Goal: Task Accomplishment & Management: Use online tool/utility

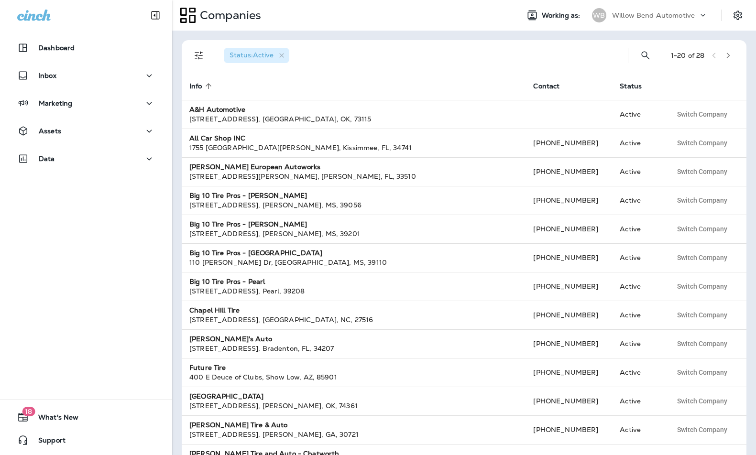
click at [700, 15] on icon at bounding box center [703, 16] width 10 height 10
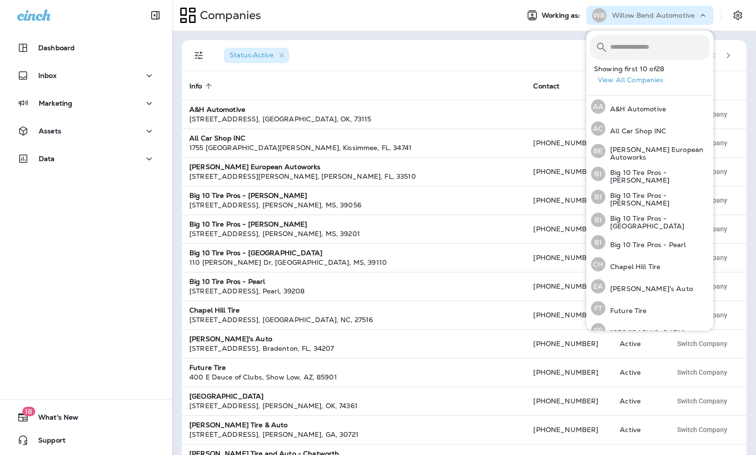
click at [563, 18] on span "Working as:" at bounding box center [561, 15] width 41 height 8
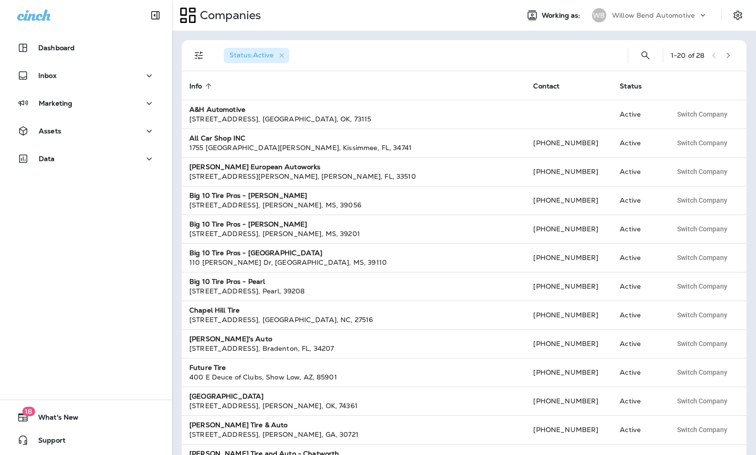
click at [563, 18] on span "Working as:" at bounding box center [561, 15] width 41 height 8
click at [740, 16] on icon "Settings" at bounding box center [737, 15] width 9 height 9
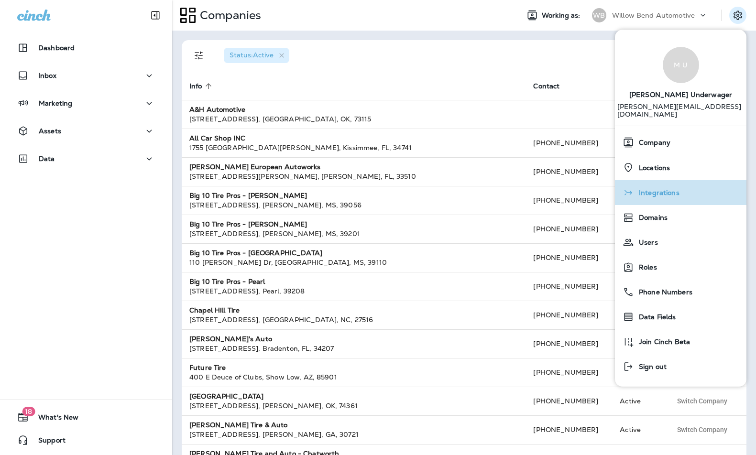
click at [666, 189] on span "Integrations" at bounding box center [656, 193] width 45 height 8
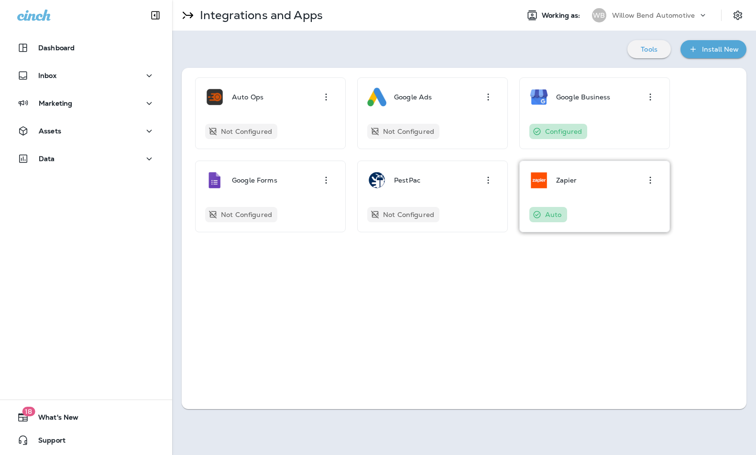
click at [559, 179] on p "Zapier" at bounding box center [566, 180] width 21 height 8
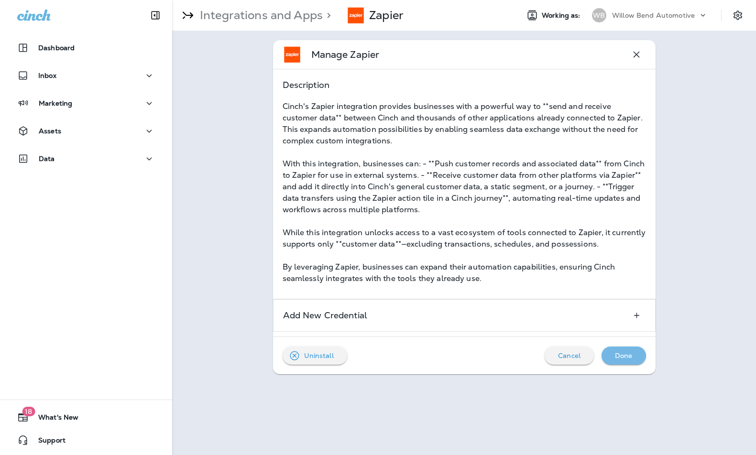
click at [631, 352] on p "Done" at bounding box center [624, 356] width 18 height 8
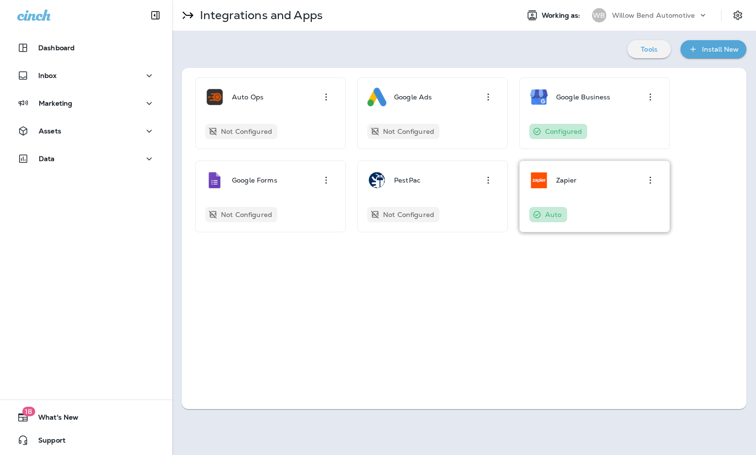
click at [559, 180] on p "Zapier" at bounding box center [566, 180] width 21 height 8
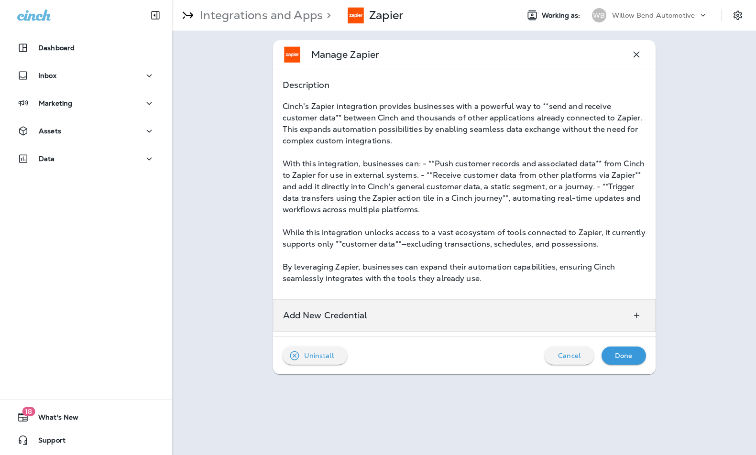
click at [344, 316] on p "Add New Credential" at bounding box center [325, 316] width 85 height 8
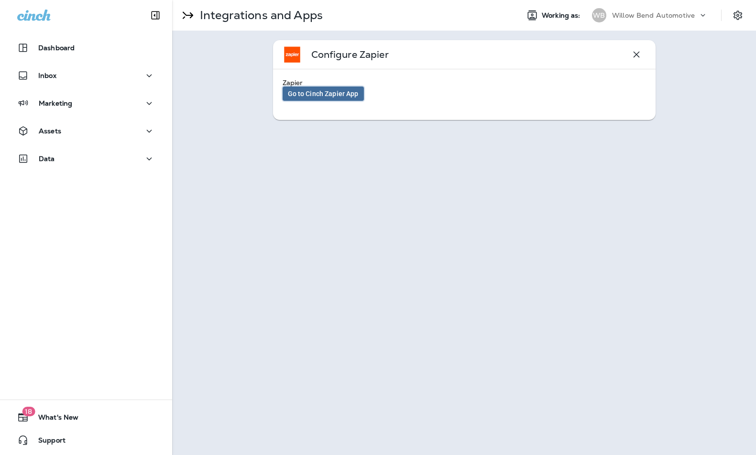
click at [321, 89] on link "Go to Cinch Zapier App" at bounding box center [322, 94] width 81 height 14
click at [739, 17] on icon "Settings" at bounding box center [737, 15] width 9 height 9
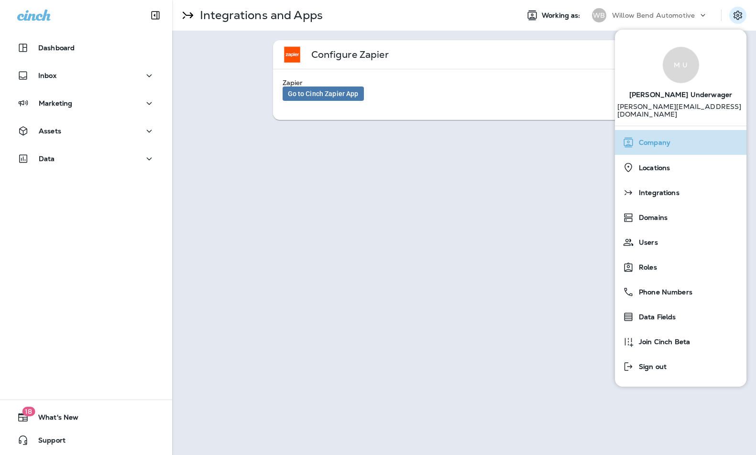
click at [652, 140] on div "Company" at bounding box center [680, 142] width 124 height 19
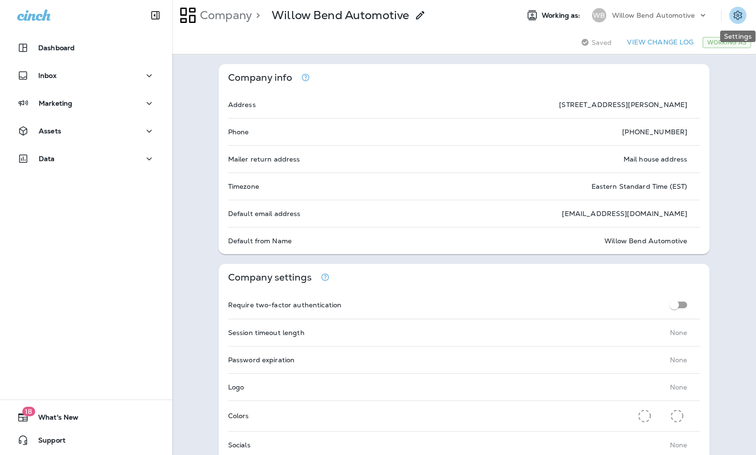
click at [738, 15] on icon "Settings" at bounding box center [737, 15] width 9 height 9
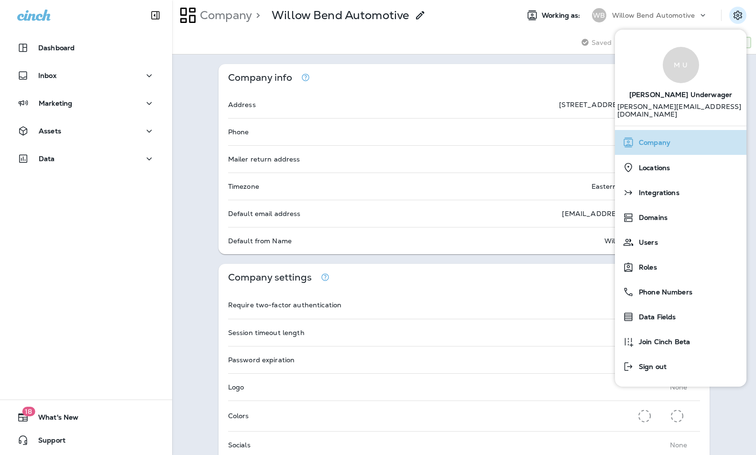
click at [653, 139] on span "Company" at bounding box center [652, 143] width 36 height 8
click at [491, 35] on div "Saving Saved View Change Log Working As" at bounding box center [464, 43] width 584 height 24
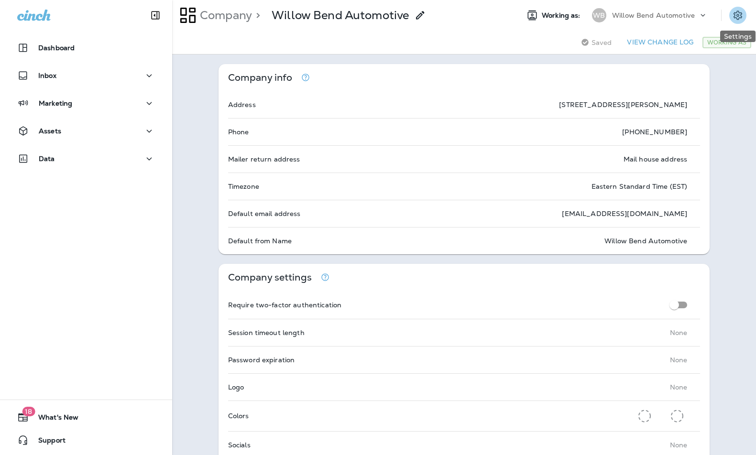
click at [743, 11] on button "Settings" at bounding box center [737, 15] width 17 height 17
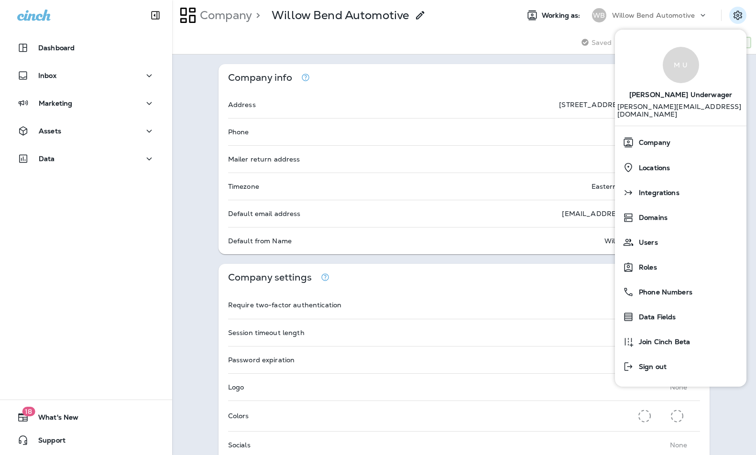
click at [630, 15] on p "Willow Bend Automotive" at bounding box center [653, 15] width 83 height 8
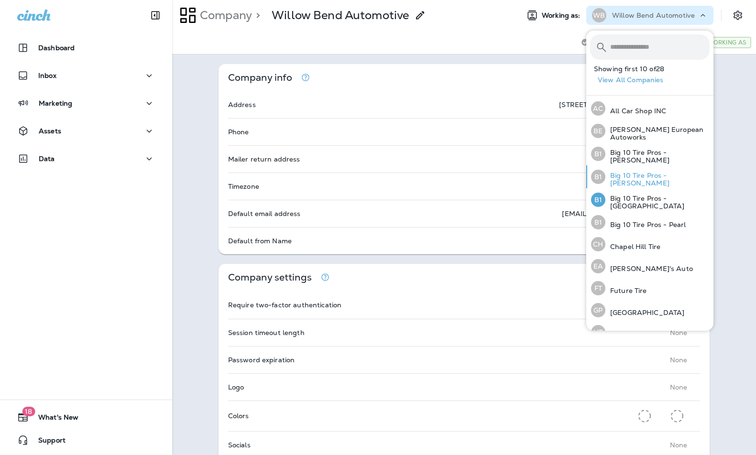
scroll to position [26, 0]
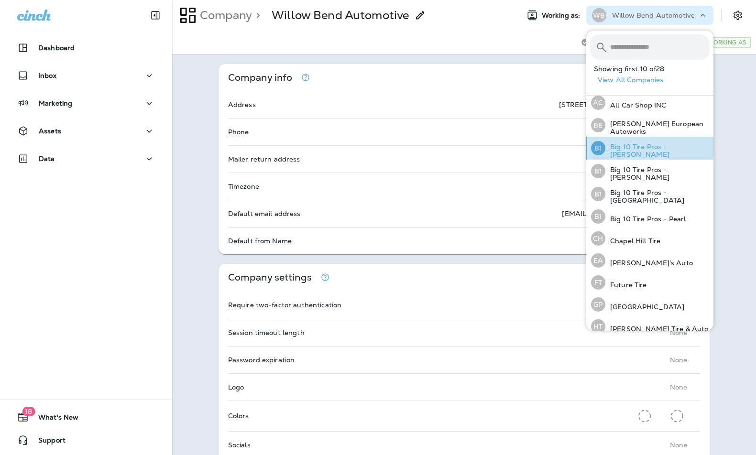
click at [647, 151] on p "Big 10 Tire Pros - [PERSON_NAME]" at bounding box center [657, 150] width 104 height 15
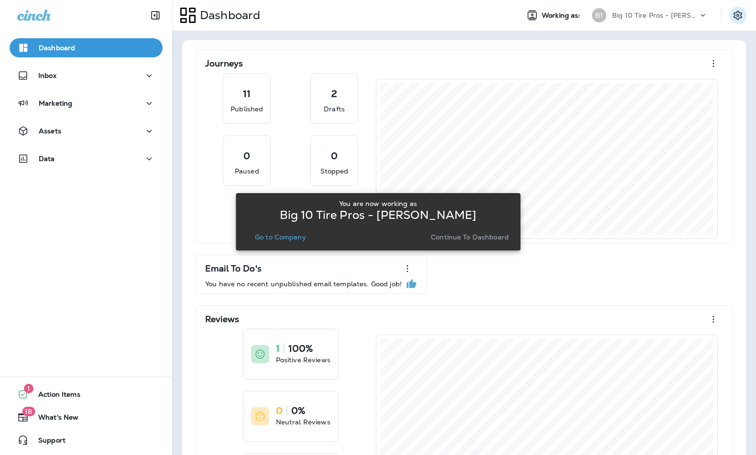
click at [736, 13] on icon "Settings" at bounding box center [737, 15] width 11 height 11
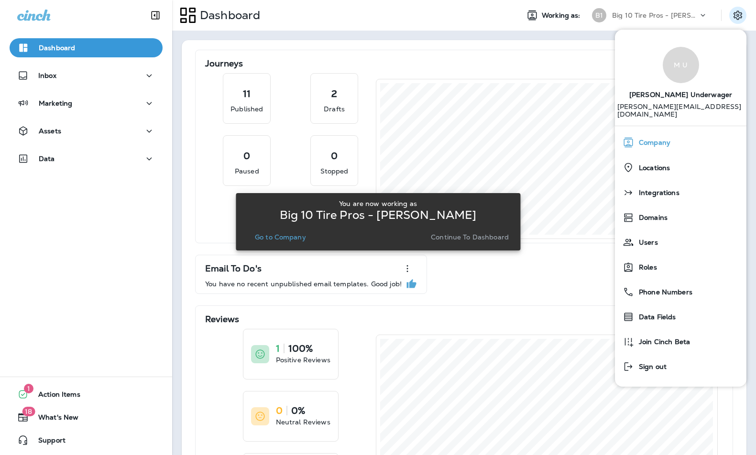
click at [653, 139] on span "Company" at bounding box center [652, 143] width 36 height 8
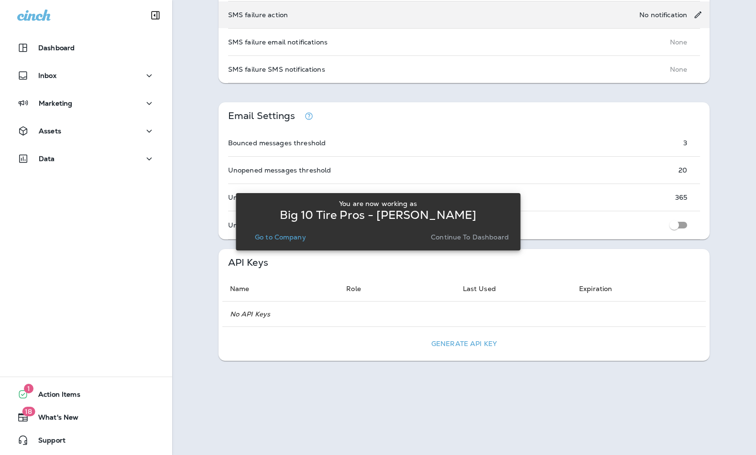
scroll to position [634, 0]
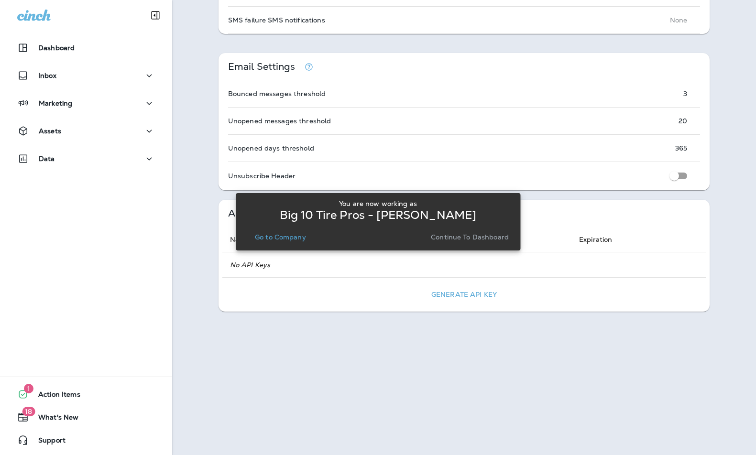
click at [475, 294] on div "You are now working as Big 10 Tire Pros - Clinton Go to Company Continue to Das…" at bounding box center [378, 222] width 284 height 444
click at [287, 238] on p "Go to Company" at bounding box center [280, 237] width 51 height 8
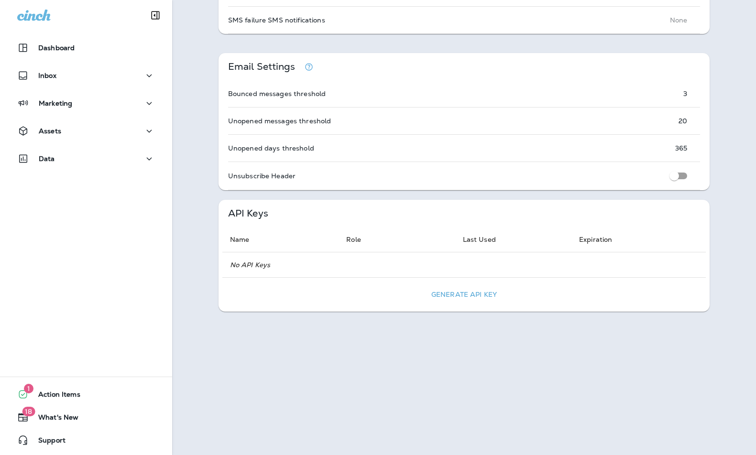
click at [470, 295] on button "Generate API Key" at bounding box center [464, 294] width 96 height 15
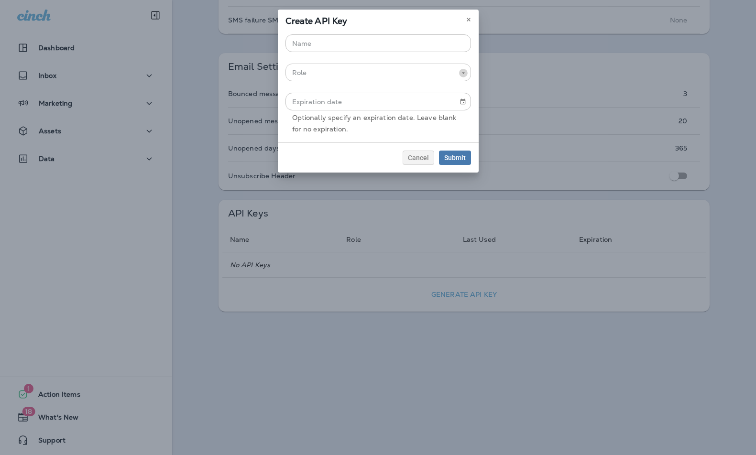
click at [464, 73] on icon "Open" at bounding box center [463, 73] width 7 height 7
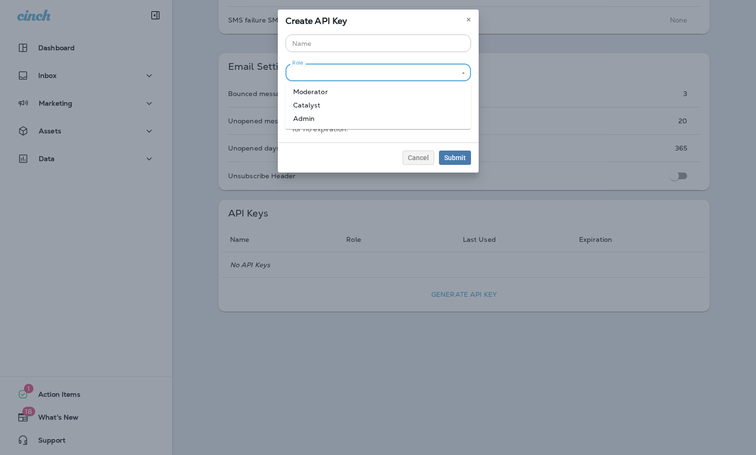
click at [370, 117] on li "Admin" at bounding box center [377, 118] width 185 height 13
type input "*****"
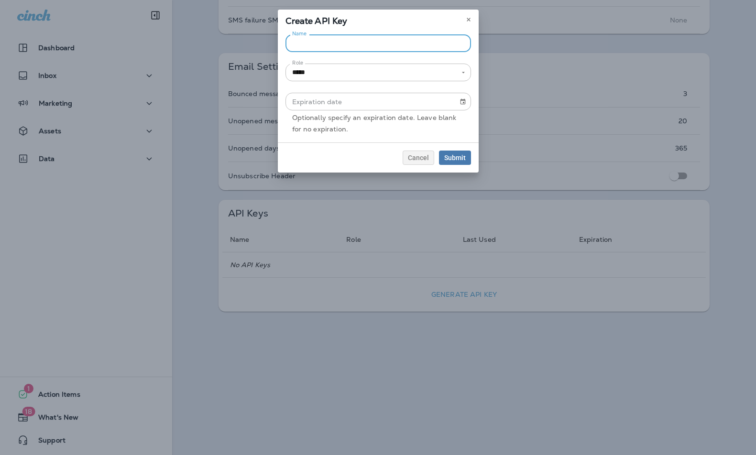
click at [350, 41] on input "Name" at bounding box center [377, 43] width 185 height 18
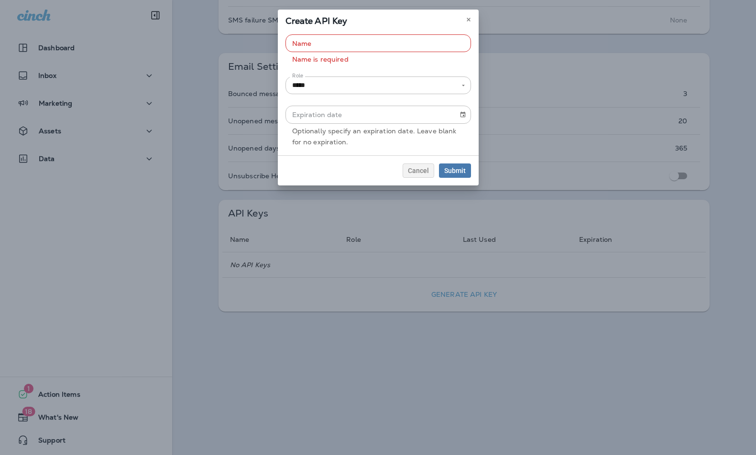
click at [300, 146] on div "Create API Key Name Name Name is required Role ***** Role Expiration date Expir…" at bounding box center [378, 98] width 201 height 176
click at [323, 41] on input "Name" at bounding box center [377, 43] width 185 height 18
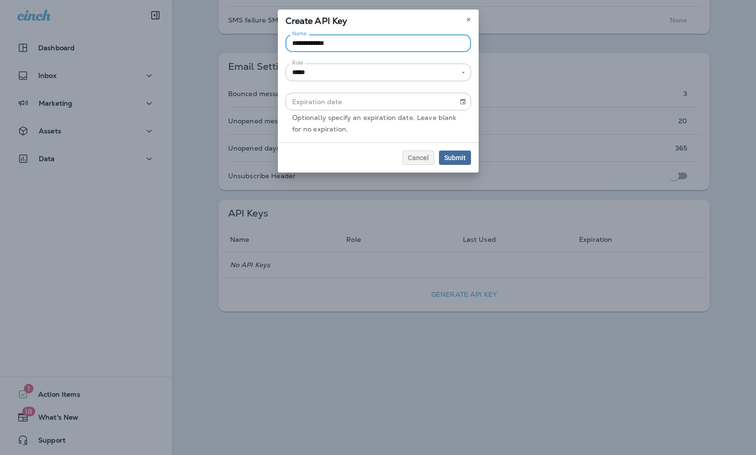
type input "**********"
click at [456, 159] on span "Submit" at bounding box center [455, 157] width 22 height 7
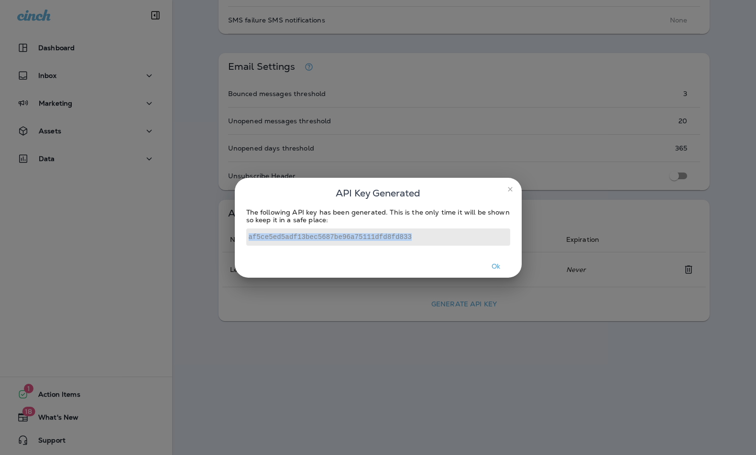
drag, startPoint x: 420, startPoint y: 237, endPoint x: 241, endPoint y: 229, distance: 178.9
click at [241, 229] on div "The following API key has been generated. This is the only time it will be show…" at bounding box center [378, 231] width 287 height 47
copy code "af5ce5ed5adf13bec5687be96a75111dfd8fd833"
click at [495, 266] on button "Ok" at bounding box center [496, 266] width 36 height 15
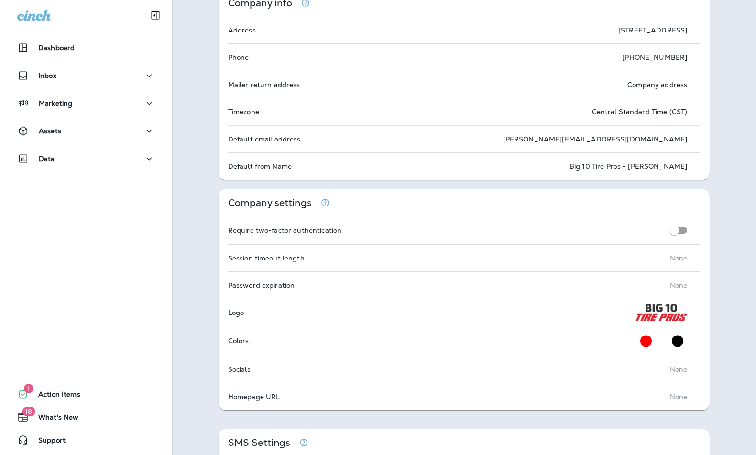
scroll to position [0, 0]
